Goal: Task Accomplishment & Management: Complete application form

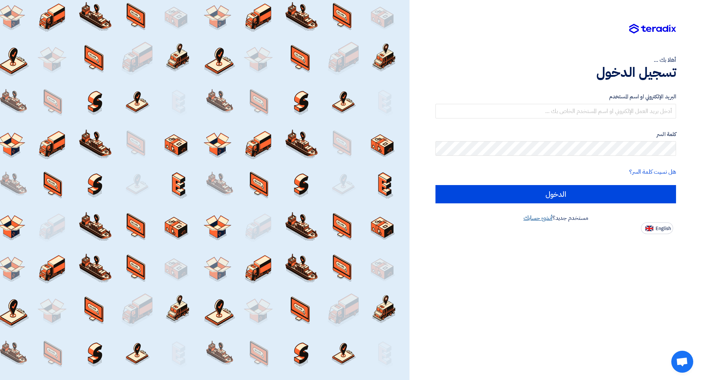
click at [545, 219] on link "أنشئ حسابك" at bounding box center [538, 218] width 29 height 9
